Goal: Navigation & Orientation: Go to known website

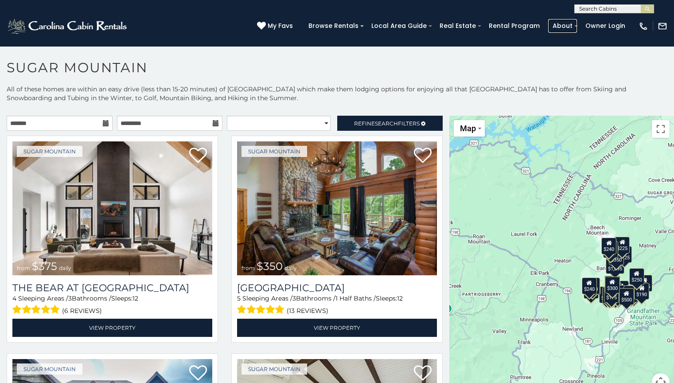
click at [564, 26] on link "About" at bounding box center [562, 26] width 29 height 14
